Goal: Navigation & Orientation: Understand site structure

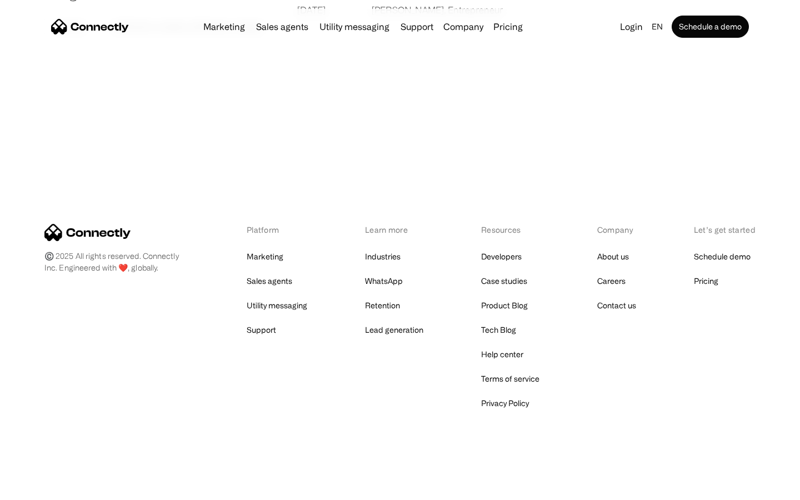
scroll to position [2134, 0]
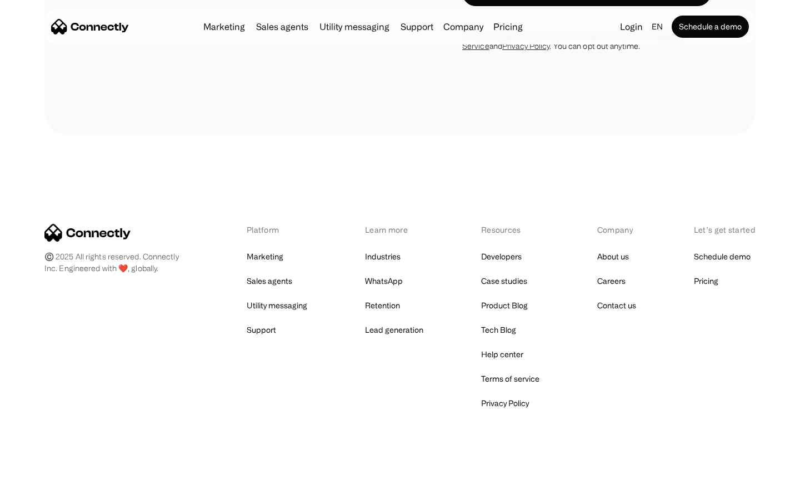
scroll to position [3391, 0]
